Goal: Browse casually

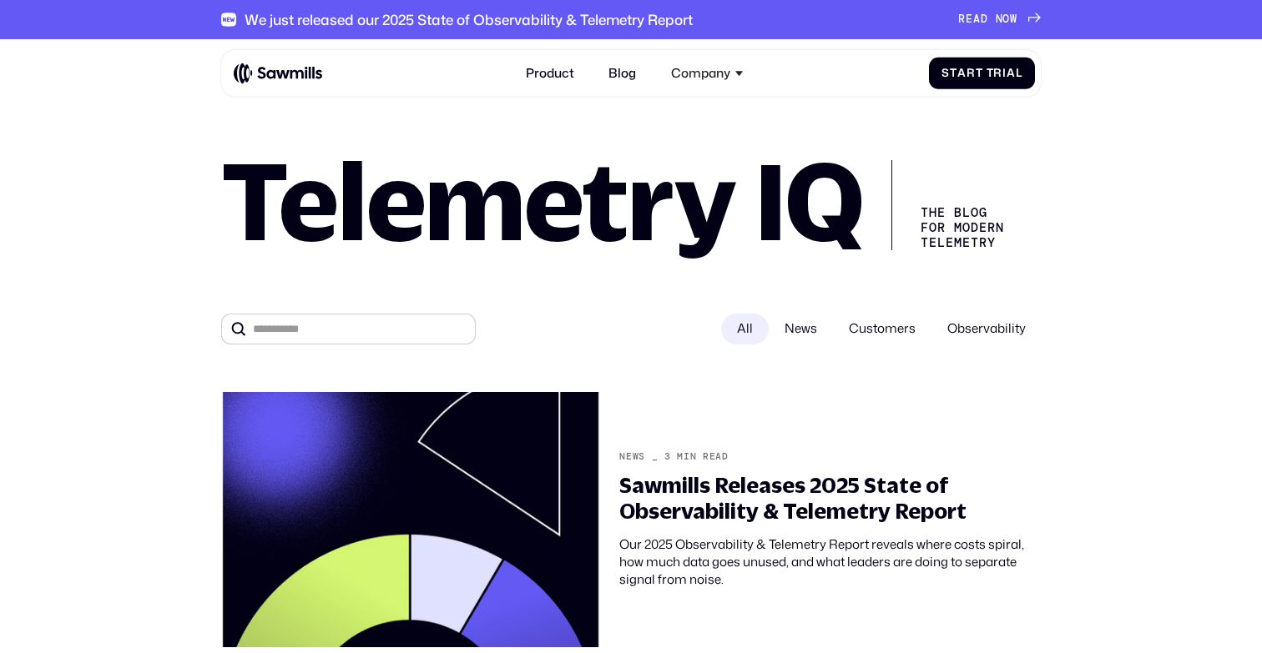
click at [269, 79] on img at bounding box center [278, 74] width 88 height 22
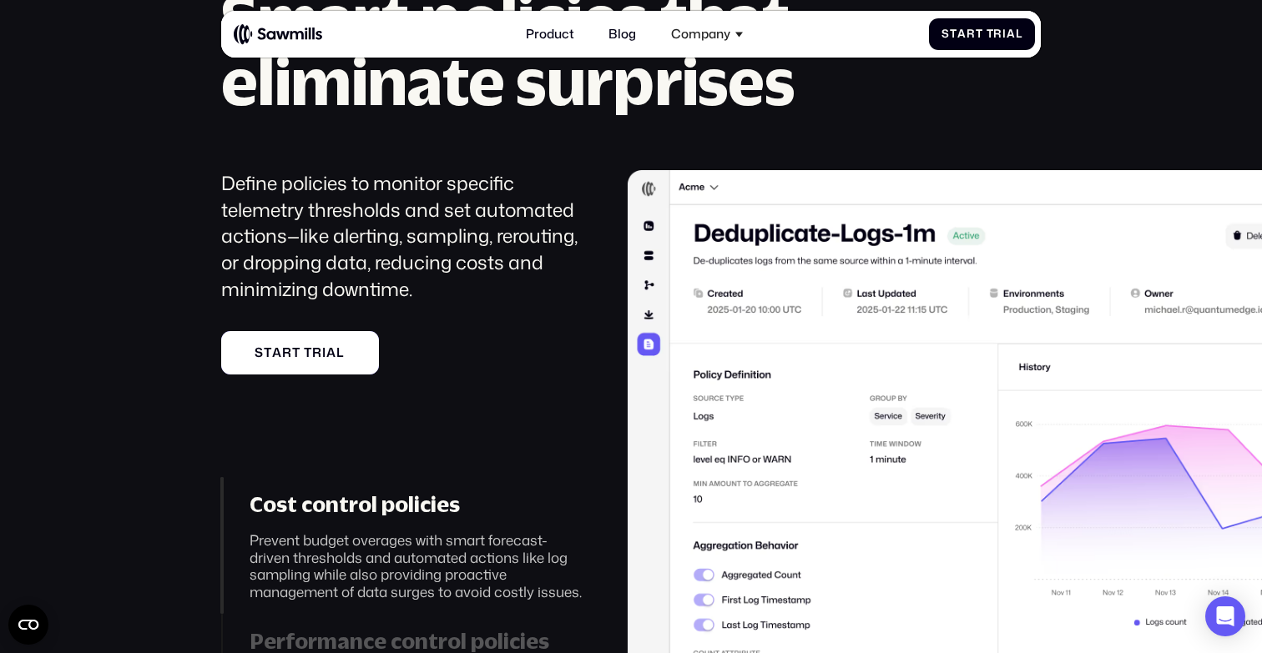
scroll to position [2312, 0]
